Goal: Information Seeking & Learning: Get advice/opinions

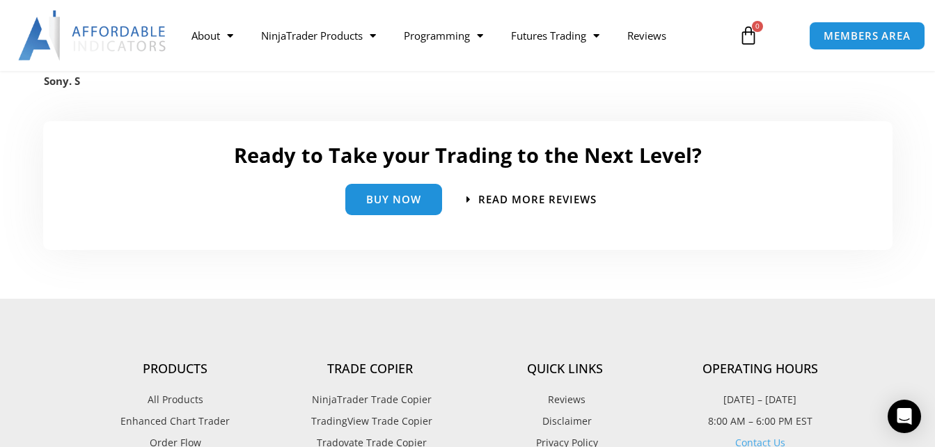
scroll to position [3203, 0]
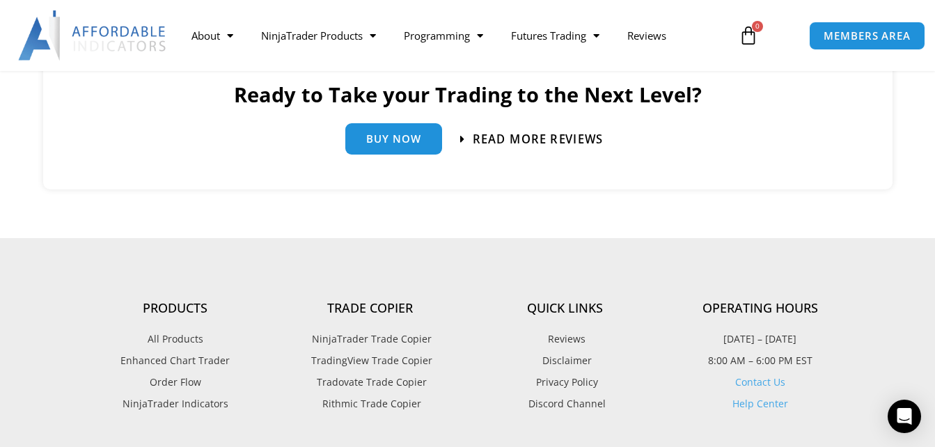
drag, startPoint x: 506, startPoint y: 135, endPoint x: 490, endPoint y: 136, distance: 16.0
click at [490, 136] on span "Read more Reviews" at bounding box center [538, 139] width 130 height 12
